Goal: Information Seeking & Learning: Find specific fact

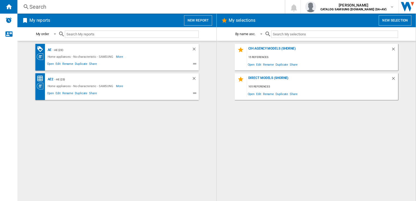
click at [83, 8] on div "Search" at bounding box center [149, 7] width 241 height 8
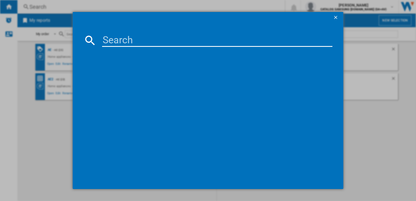
click at [125, 42] on input at bounding box center [217, 40] width 230 height 13
paste input "rs70f64kefeu"
type input "rs70f64kefeu"
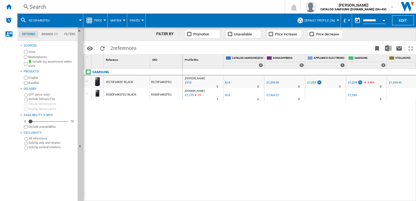
click at [104, 19] on button "Price" at bounding box center [99, 21] width 11 height 14
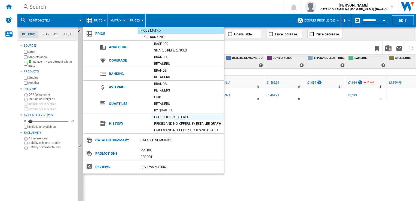
click at [167, 118] on div "Product prices grid" at bounding box center [187, 116] width 73 height 5
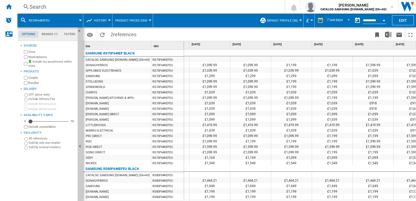
scroll to position [0, 97]
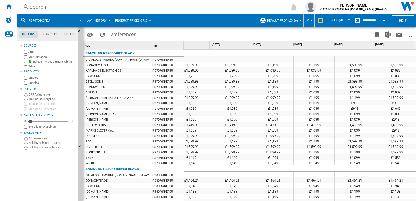
click at [372, 163] on div "£1,549" at bounding box center [355, 162] width 41 height 5
click at [108, 21] on div at bounding box center [109, 20] width 3 height 1
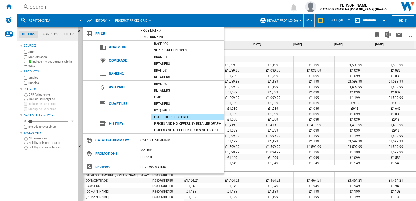
click at [268, 137] on md-backdrop at bounding box center [208, 100] width 416 height 201
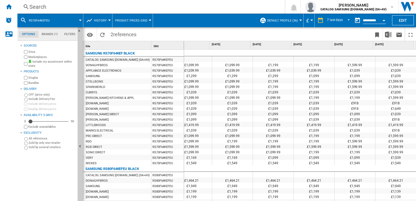
click at [132, 20] on span "Product prices grid" at bounding box center [131, 21] width 32 height 4
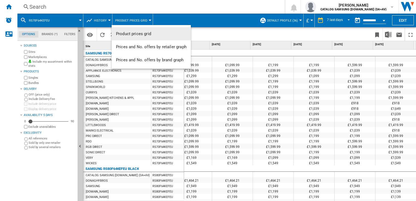
click at [133, 32] on span "Product prices grid" at bounding box center [133, 33] width 35 height 5
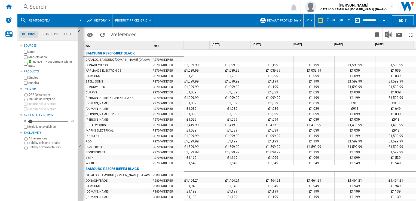
click at [108, 20] on div at bounding box center [109, 20] width 3 height 1
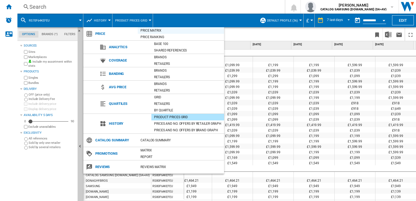
click at [153, 31] on div "Price Matrix" at bounding box center [181, 30] width 86 height 5
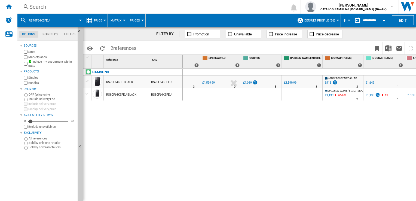
scroll to position [0, 350]
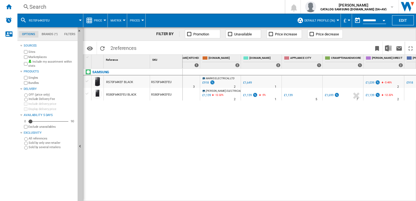
drag, startPoint x: 340, startPoint y: 198, endPoint x: 375, endPoint y: 197, distance: 34.9
click at [353, 198] on div "[PERSON_NAME] : UK [PERSON_NAME] -1.0 % £918 % N/A 3 [PERSON_NAME] : UK [PERSON…" at bounding box center [300, 135] width 234 height 133
drag, startPoint x: 416, startPoint y: 195, endPoint x: 327, endPoint y: 191, distance: 89.4
click at [327, 191] on div "[PERSON_NAME] : UK [PERSON_NAME] -1.0 % £918 % N/A 3 [PERSON_NAME] : UK [PERSON…" at bounding box center [300, 135] width 234 height 133
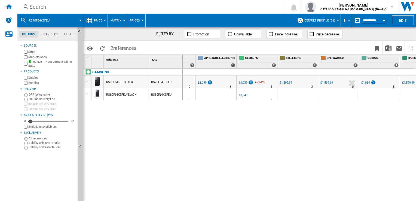
scroll to position [0, 0]
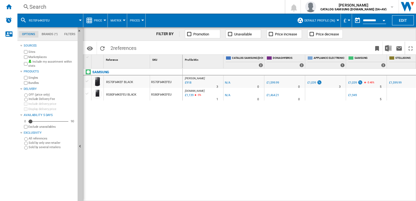
click at [218, 86] on div "3" at bounding box center [218, 86] width 2 height 5
